Goal: Use online tool/utility: Utilize a website feature to perform a specific function

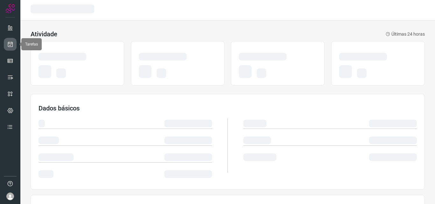
click at [16, 44] on link at bounding box center [10, 44] width 13 height 13
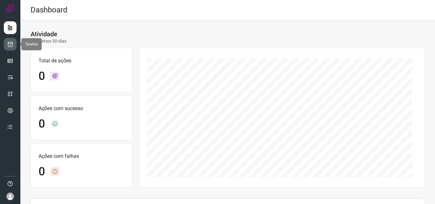
click at [10, 42] on icon at bounding box center [10, 44] width 7 height 6
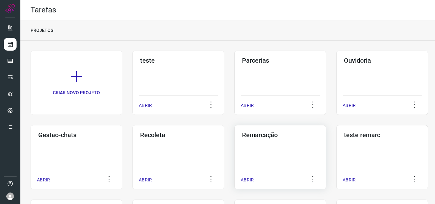
click at [261, 149] on div "Remarcação ABRIR" at bounding box center [280, 157] width 92 height 64
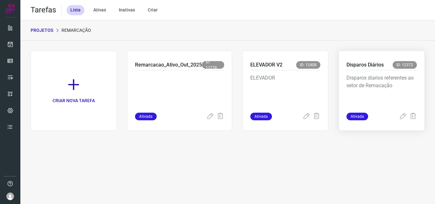
click at [373, 85] on p "Disparos diarios referentes ao setor de Remacação" at bounding box center [381, 90] width 70 height 32
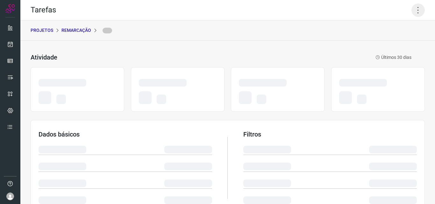
click at [411, 8] on icon at bounding box center [417, 9] width 13 height 13
click at [412, 7] on icon at bounding box center [417, 9] width 13 height 13
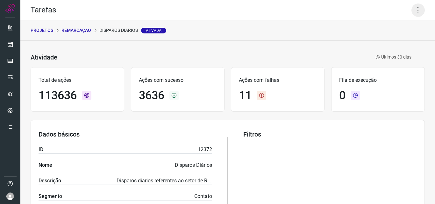
click at [412, 7] on icon at bounding box center [417, 9] width 13 height 13
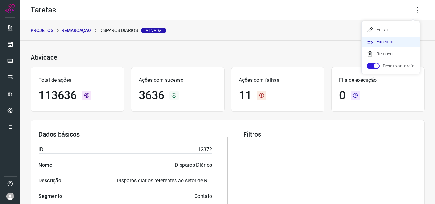
click at [406, 39] on li "Executar" at bounding box center [390, 42] width 58 height 10
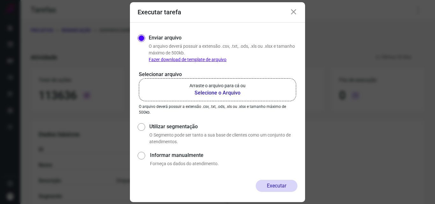
click at [225, 87] on p "Arraste o arquivo para cá ou" at bounding box center [217, 85] width 56 height 7
click at [0, 0] on input "Arraste o arquivo para cá ou Selecione o Arquivo" at bounding box center [0, 0] width 0 height 0
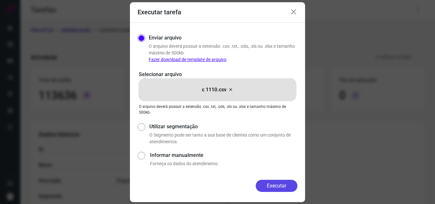
click at [282, 185] on button "Executar" at bounding box center [276, 186] width 42 height 12
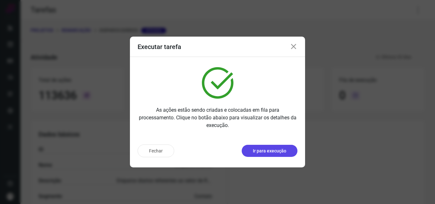
click at [279, 150] on p "Ir para execução" at bounding box center [269, 151] width 33 height 7
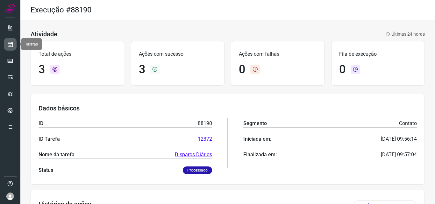
click at [14, 42] on link at bounding box center [10, 44] width 13 height 13
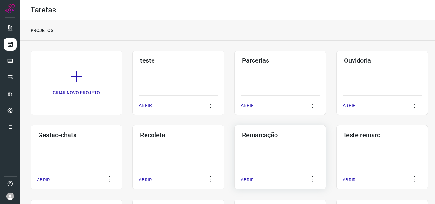
click at [274, 150] on div "Remarcação ABRIR" at bounding box center [280, 157] width 92 height 64
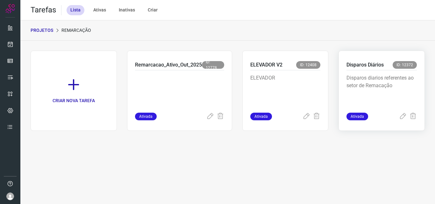
click at [380, 71] on div "Disparos diarios referentes ao setor de Remacação" at bounding box center [381, 91] width 70 height 42
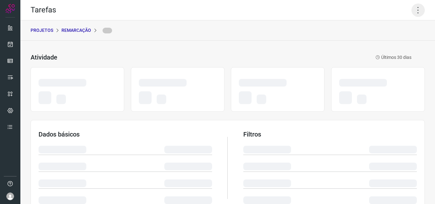
click at [411, 9] on icon at bounding box center [417, 9] width 13 height 13
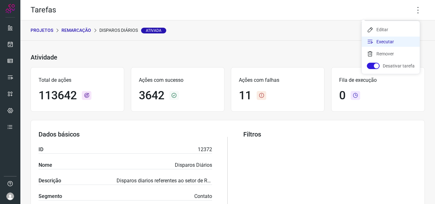
click at [397, 40] on li "Executar" at bounding box center [390, 42] width 58 height 10
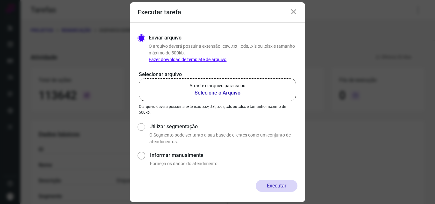
click at [231, 87] on p "Arraste o arquivo para cá ou" at bounding box center [217, 85] width 56 height 7
click at [0, 0] on input "Arraste o arquivo para cá ou Selecione o Arquivo" at bounding box center [0, 0] width 0 height 0
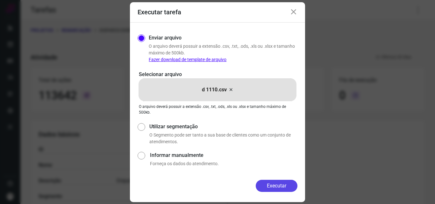
click at [276, 187] on button "Executar" at bounding box center [276, 186] width 42 height 12
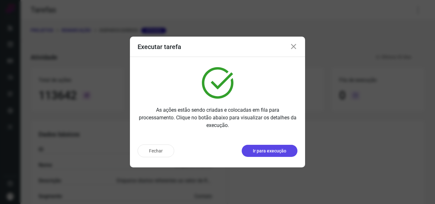
click at [276, 146] on button "Ir para execução" at bounding box center [269, 151] width 56 height 12
